Goal: Information Seeking & Learning: Find specific fact

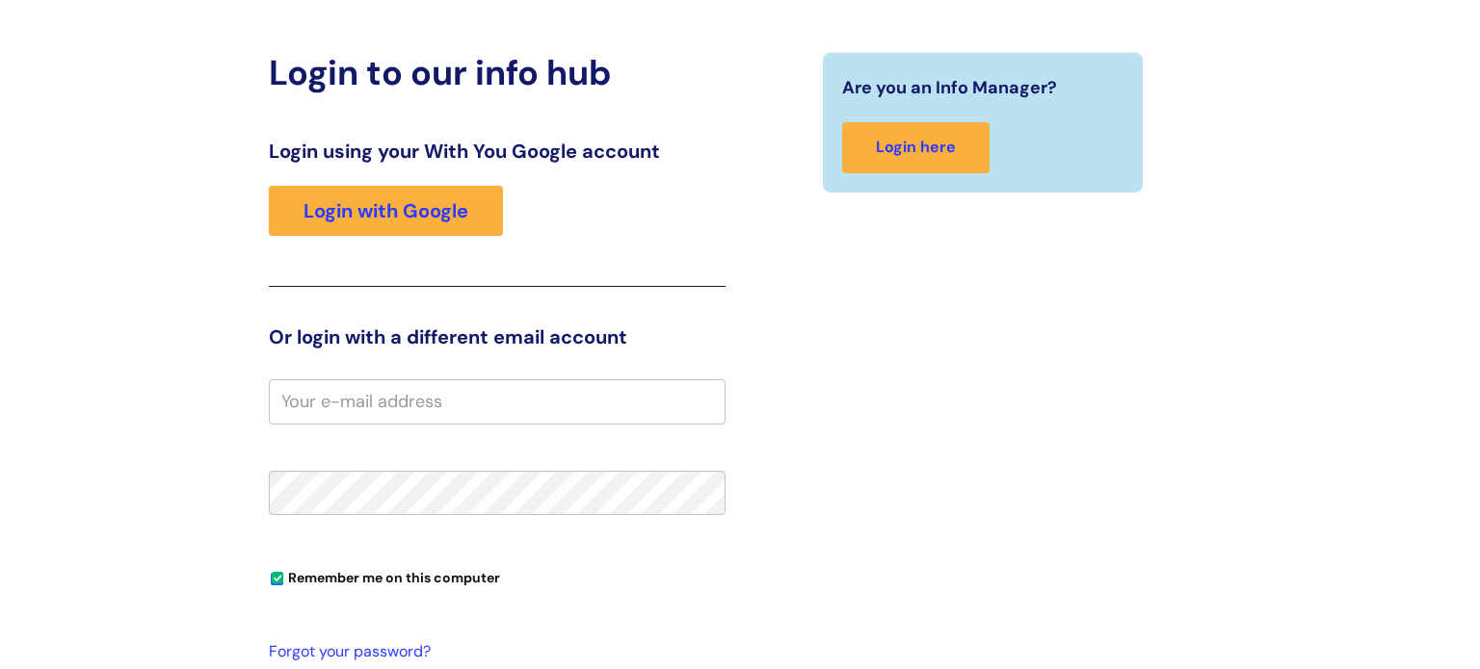
scroll to position [277, 0]
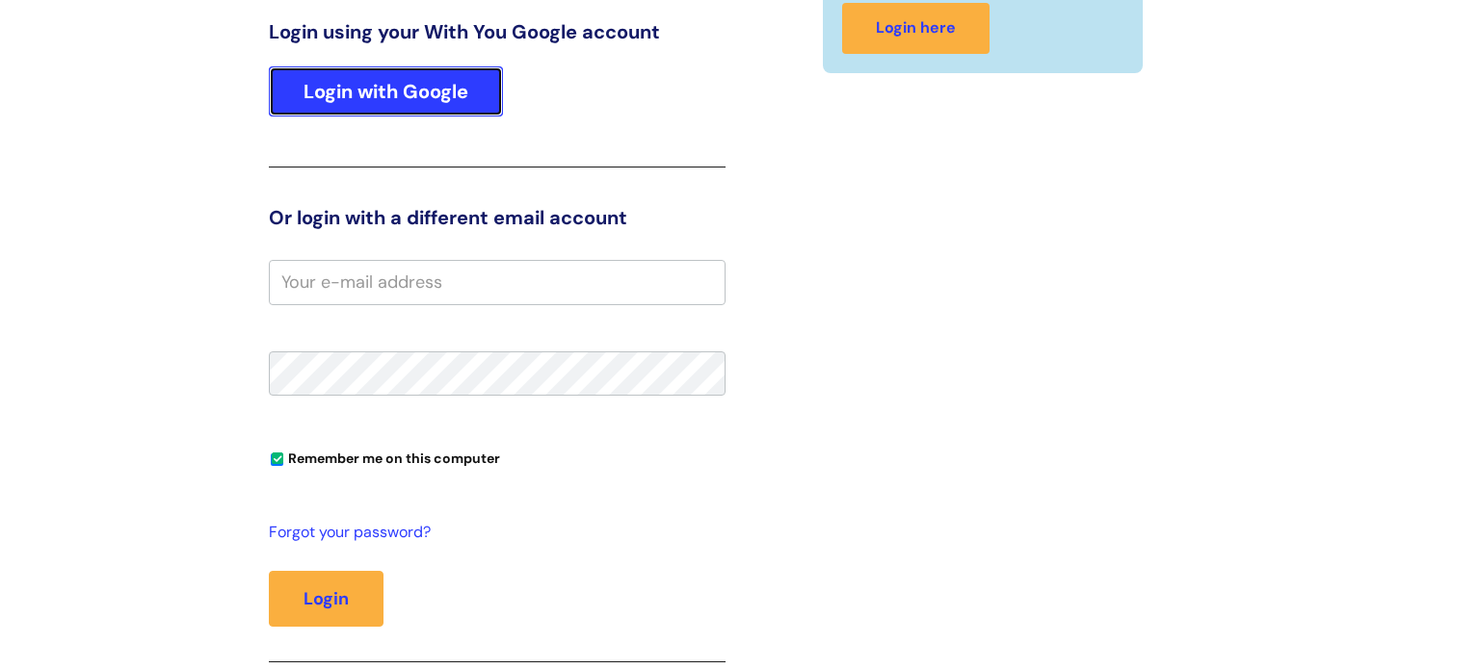
click at [446, 97] on link "Login with Google" at bounding box center [386, 91] width 234 height 50
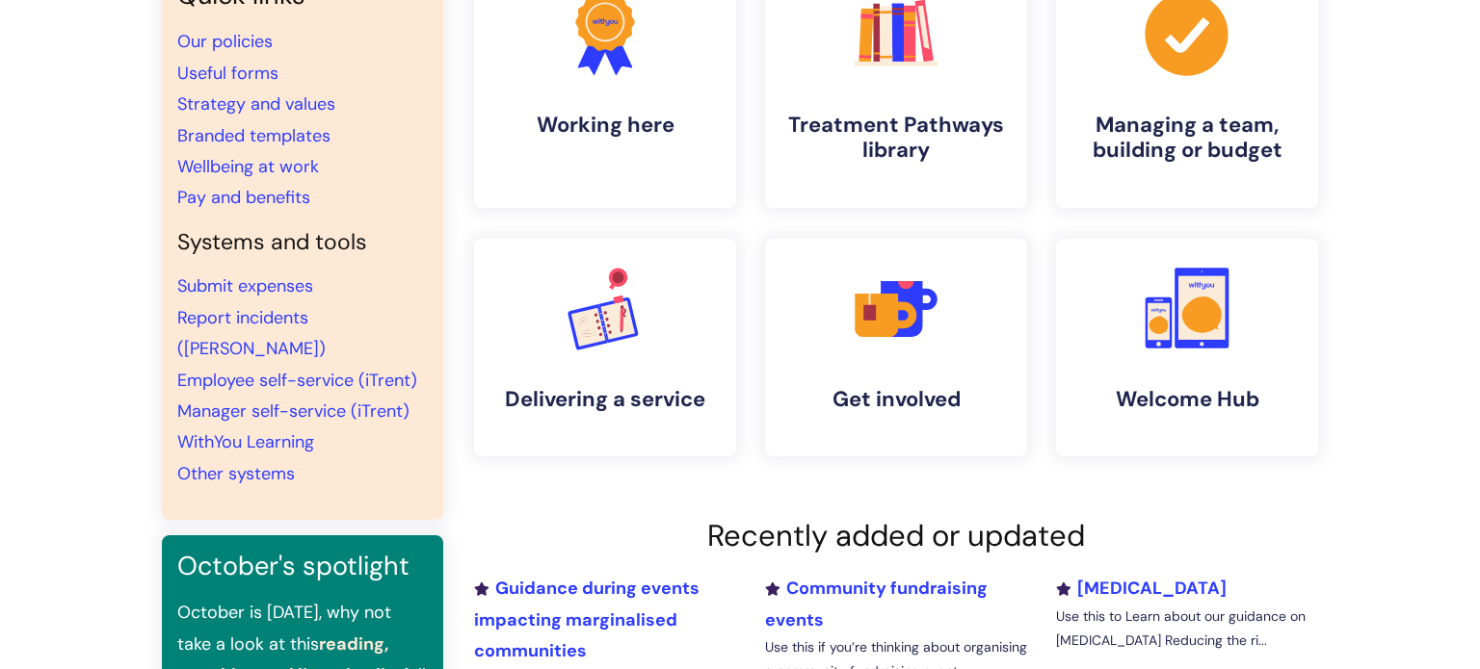
scroll to position [180, 0]
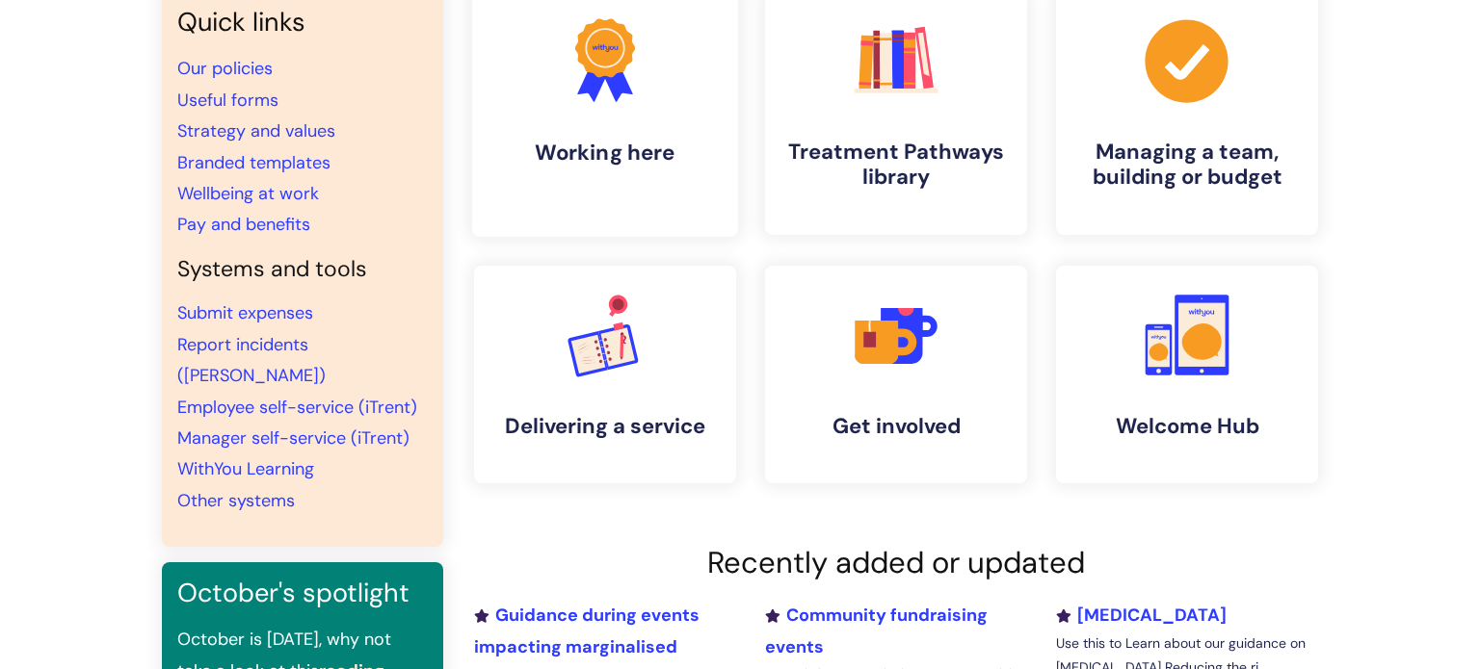
click at [619, 70] on icon at bounding box center [605, 47] width 60 height 59
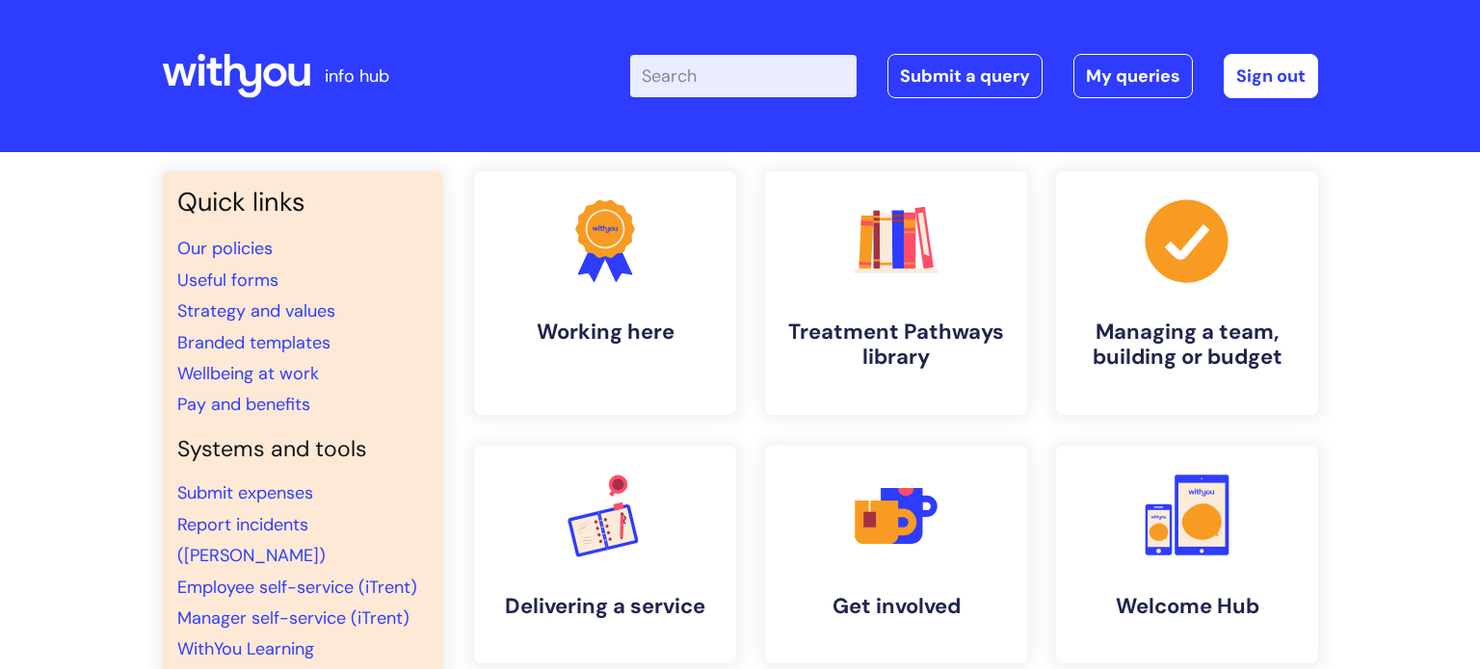
scroll to position [180, 0]
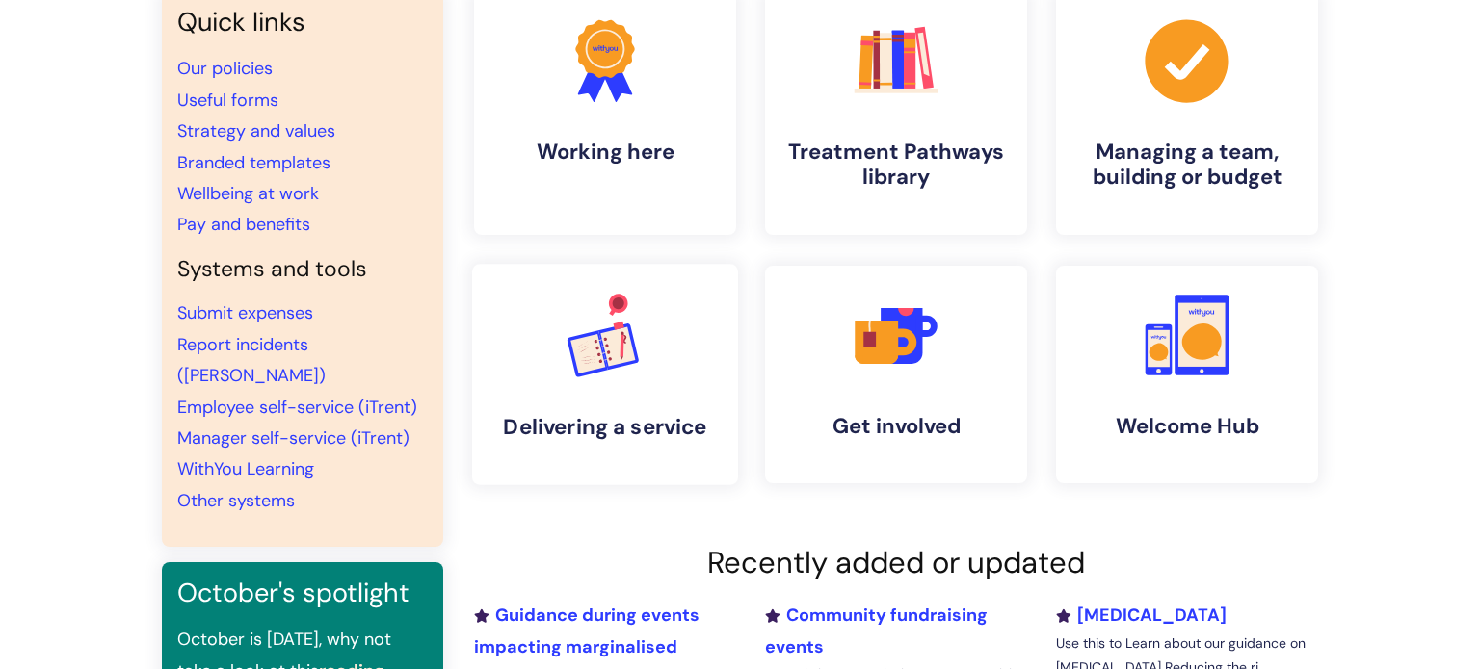
click at [631, 331] on icon at bounding box center [618, 347] width 40 height 46
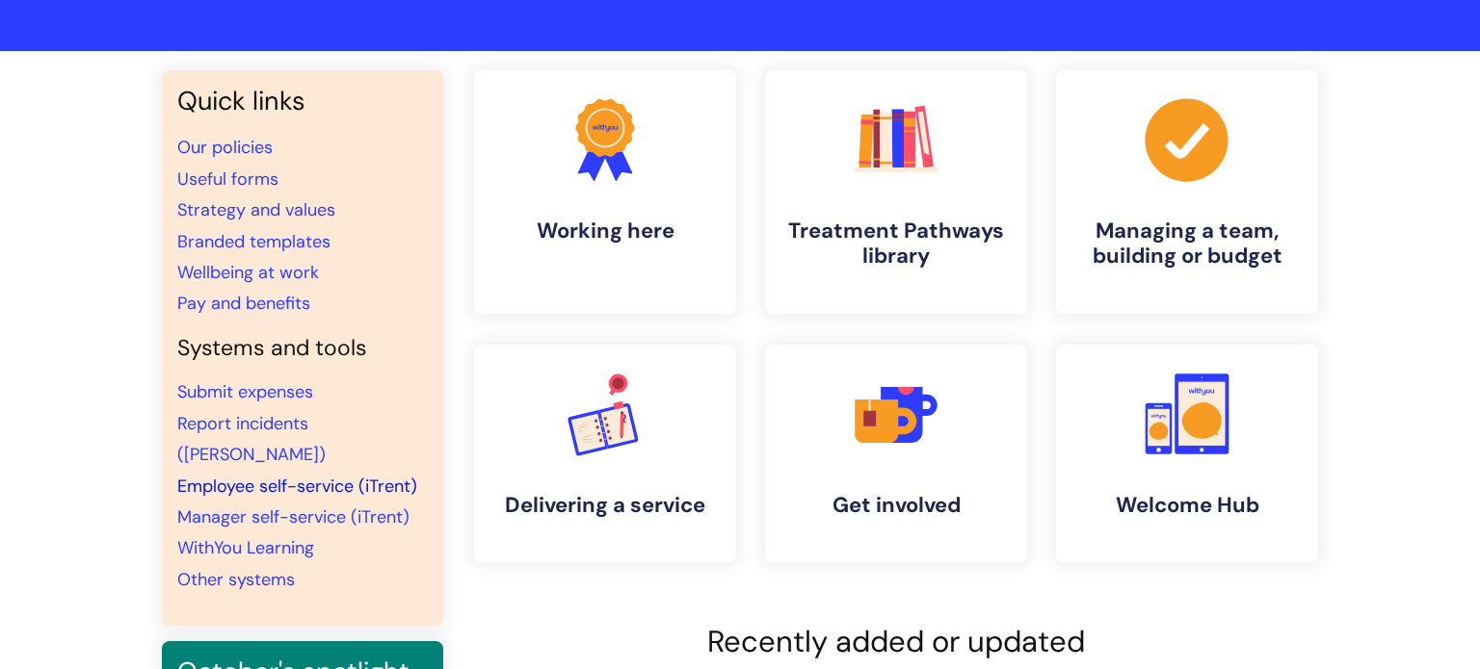
scroll to position [119, 0]
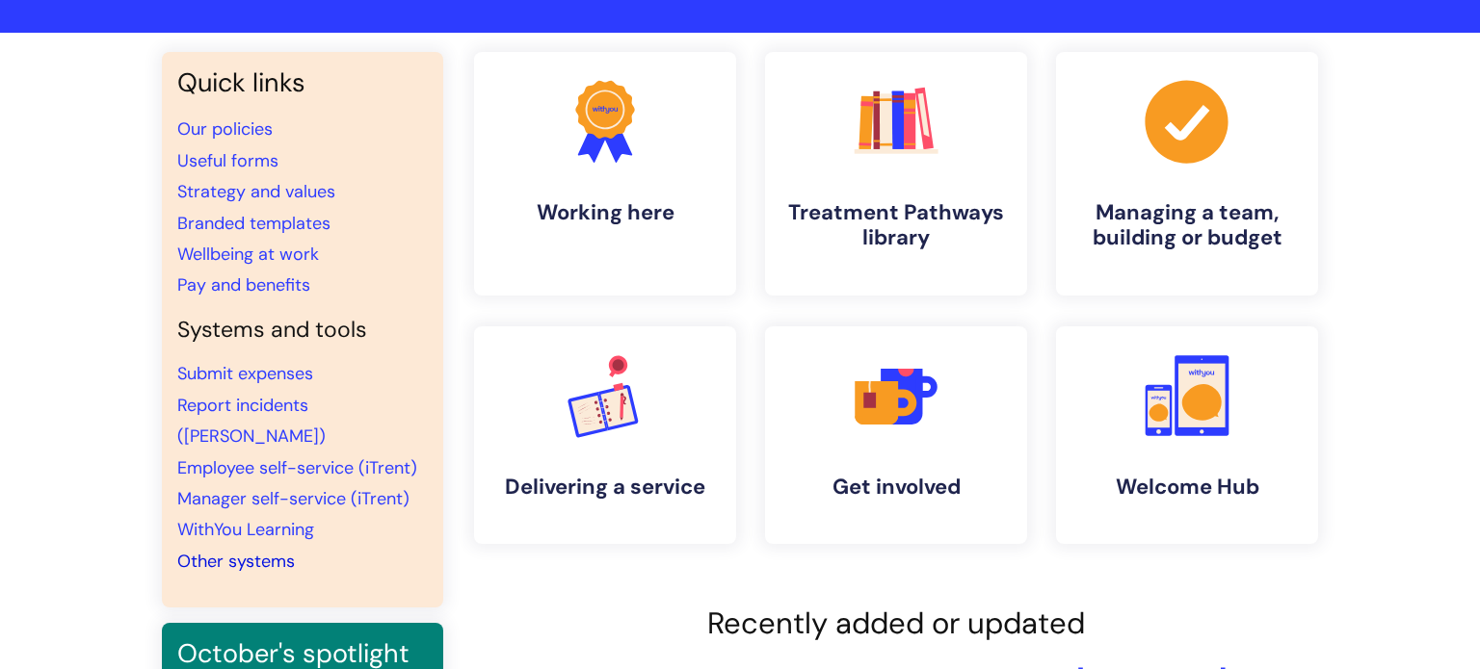
click at [231, 550] on link "Other systems" at bounding box center [236, 561] width 118 height 23
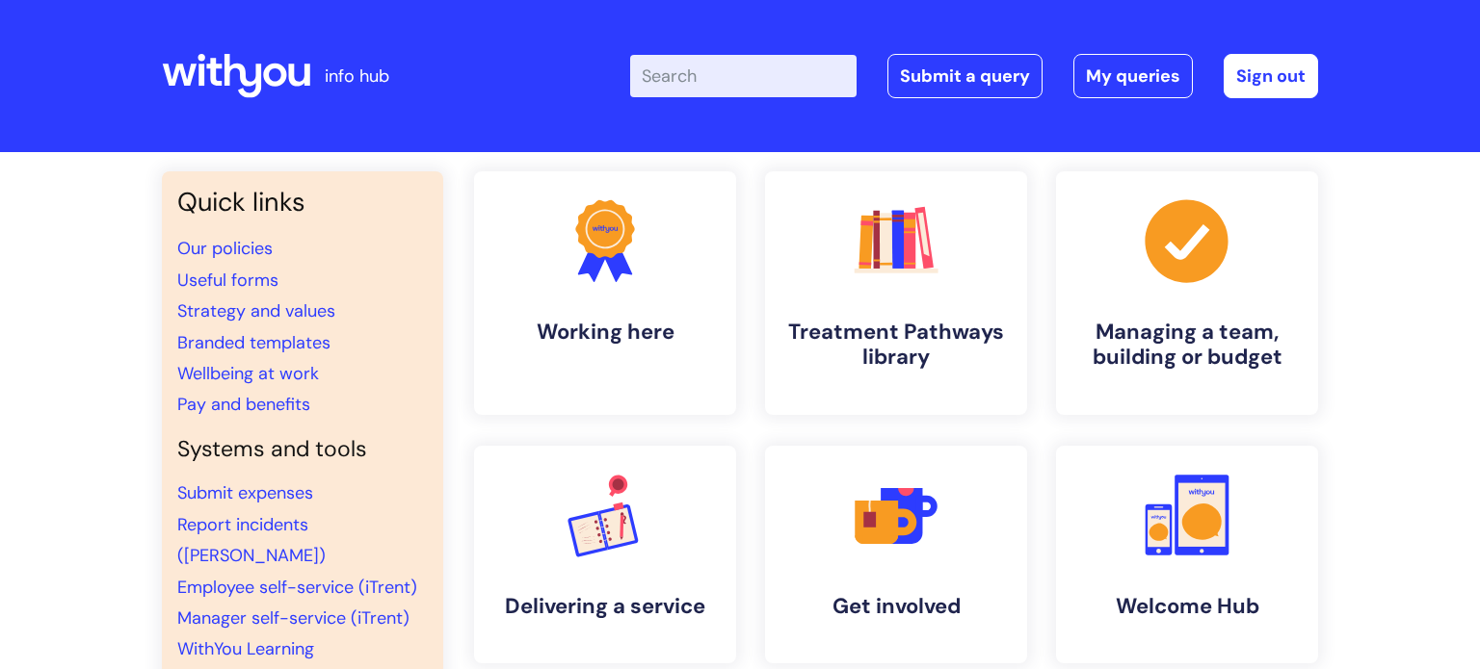
click at [736, 73] on input "Enter your search term here..." at bounding box center [743, 76] width 226 height 42
type input "aep"
click button "Search" at bounding box center [0, 0] width 0 height 0
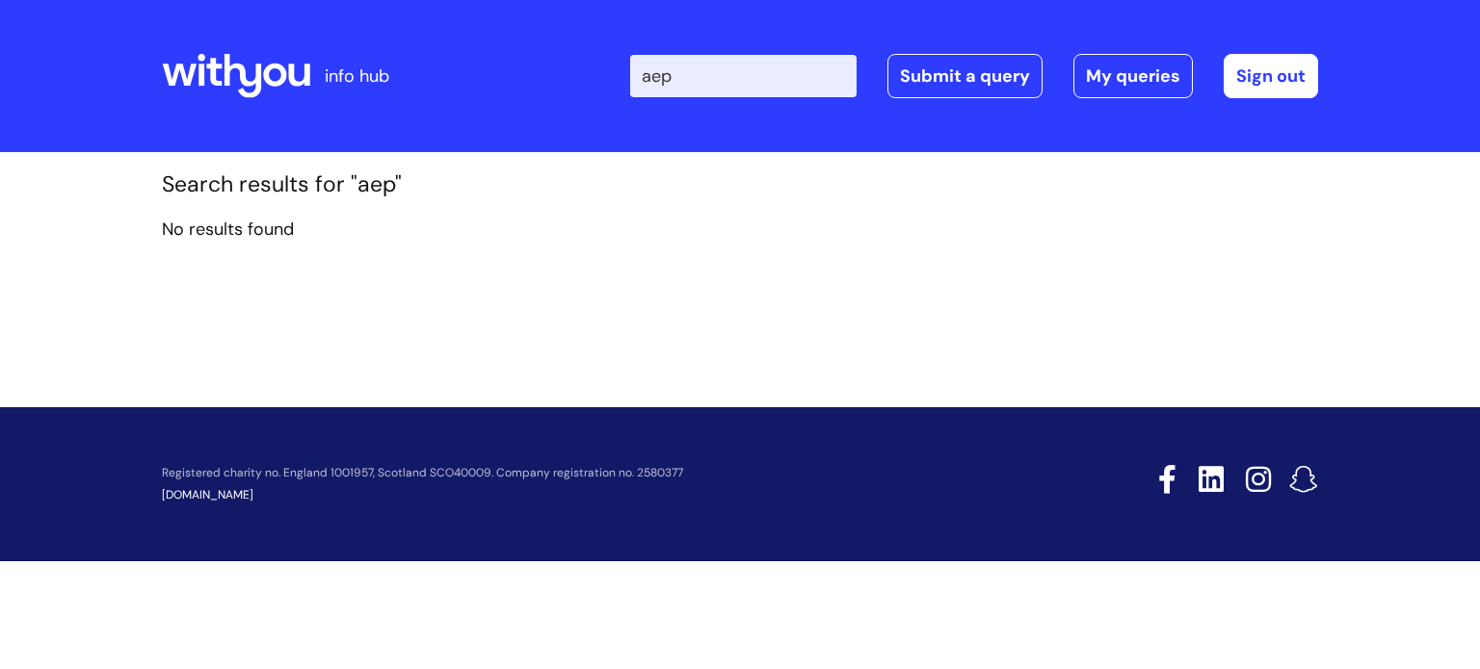
click at [700, 55] on input "aep" at bounding box center [743, 76] width 226 height 42
type input "a"
type input "eap"
click button "Search" at bounding box center [0, 0] width 0 height 0
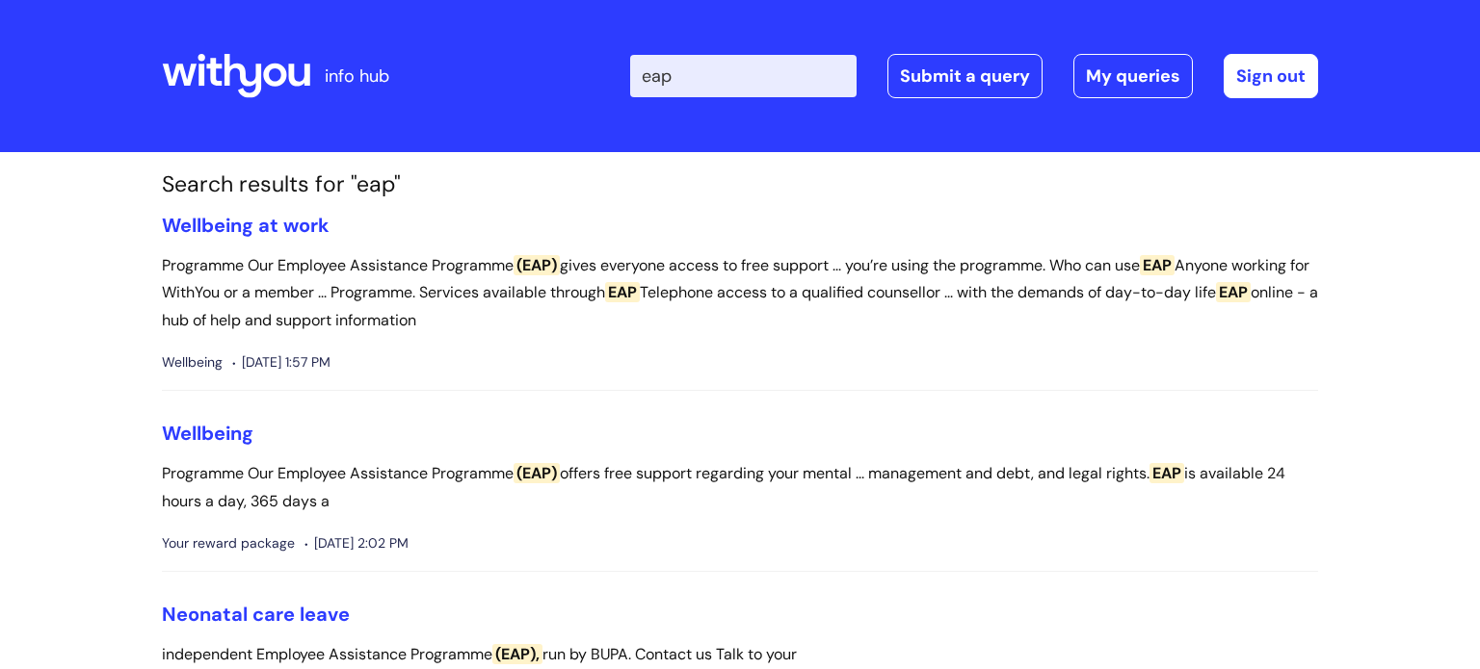
click at [743, 68] on input "eap" at bounding box center [743, 76] width 226 height 42
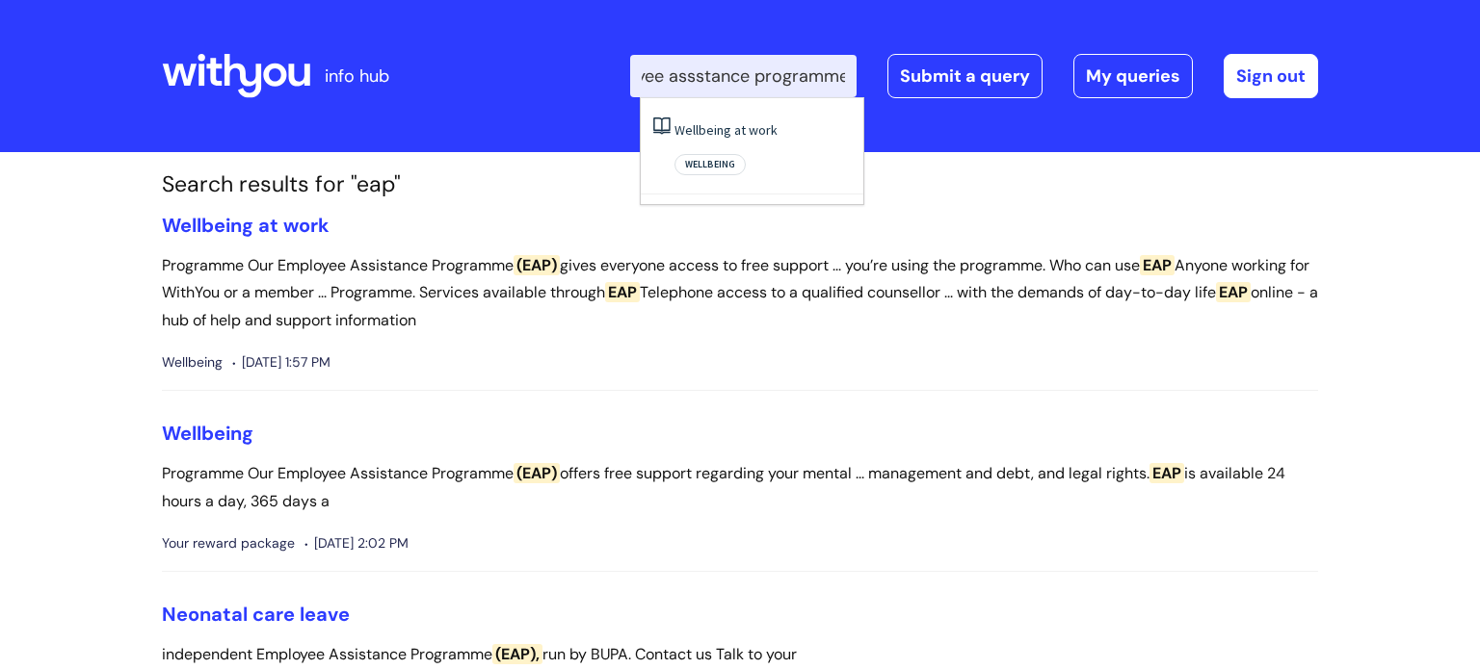
scroll to position [0, 65]
type input "employee assstance programme"
click button "Search" at bounding box center [0, 0] width 0 height 0
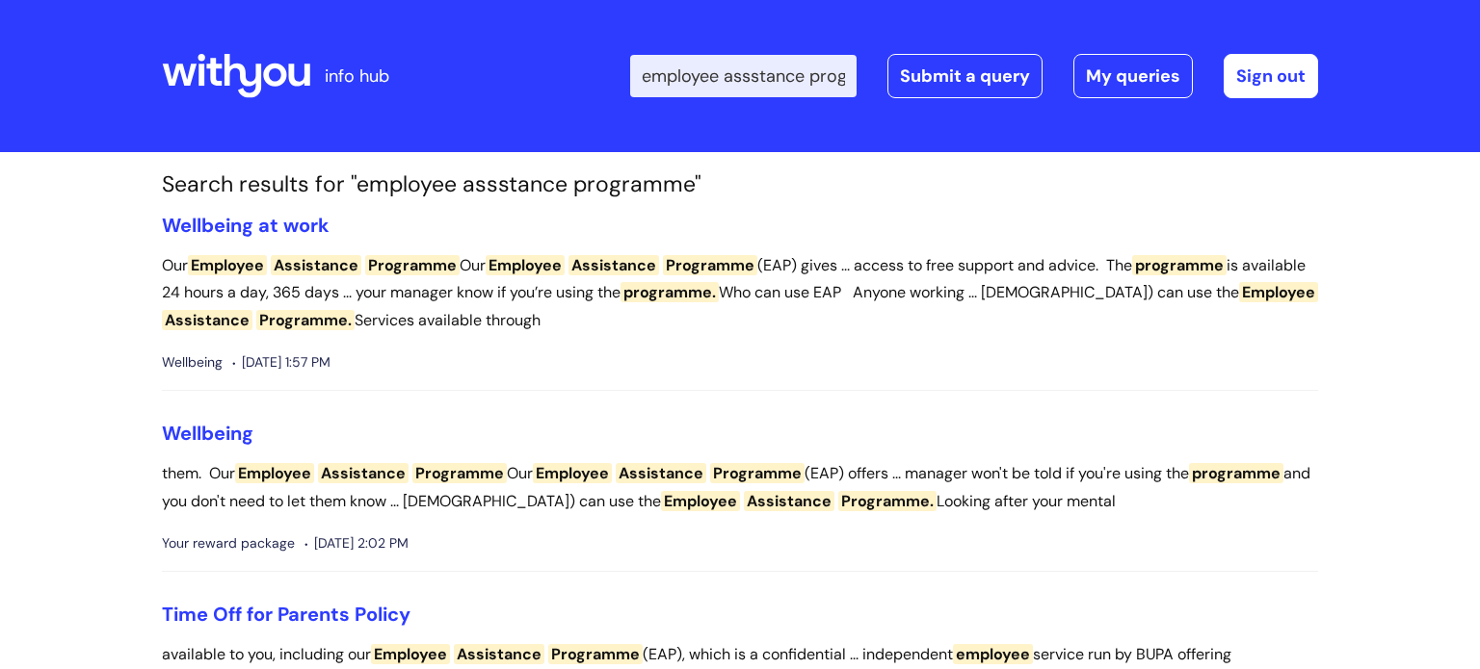
click at [762, 75] on input "employee assstance programme" at bounding box center [743, 76] width 226 height 42
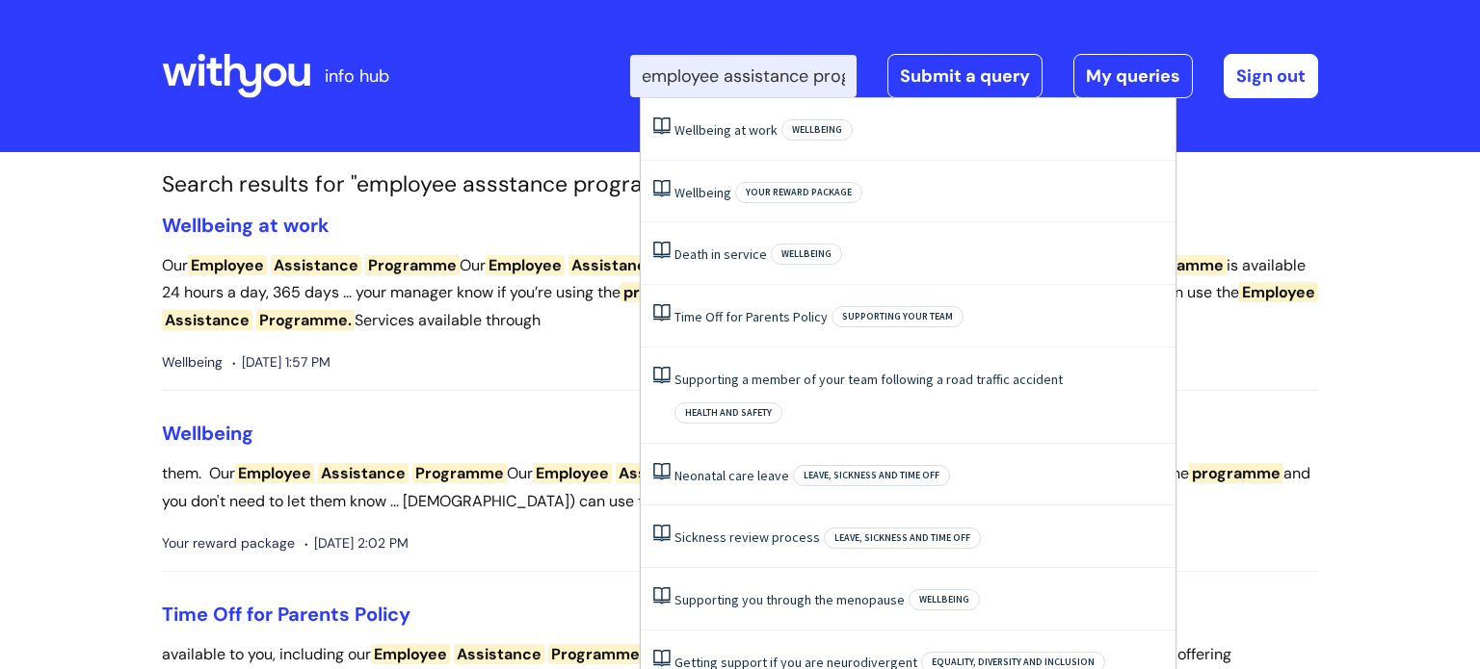
type input "employee assistance programme"
click button "Search" at bounding box center [0, 0] width 0 height 0
